Goal: Transaction & Acquisition: Purchase product/service

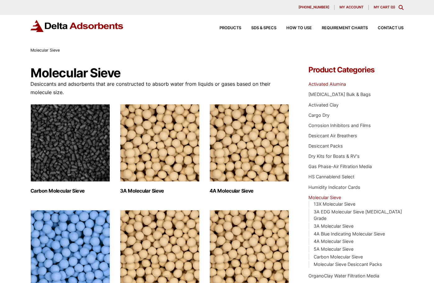
click at [325, 82] on link "Activated Alumina" at bounding box center [328, 84] width 38 height 5
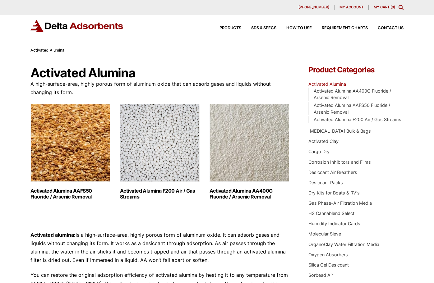
click at [149, 110] on img "Visit product category Activated Alumina F200 Air / Gas Streams" at bounding box center [160, 143] width 80 height 78
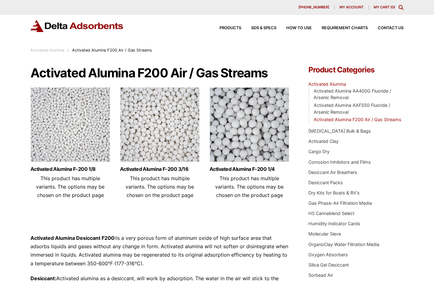
click at [174, 150] on img at bounding box center [160, 126] width 80 height 78
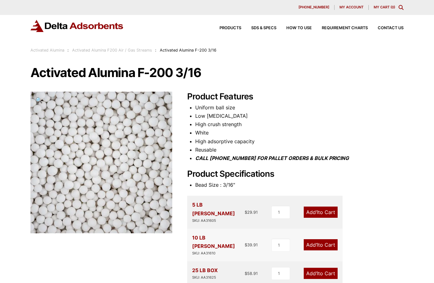
click at [231, 73] on h1 "Activated Alumina F-200 3/16" at bounding box center [216, 72] width 373 height 13
